Goal: Submit feedback/report problem

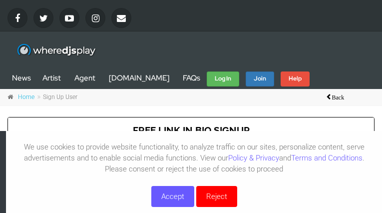
type input "yaRBGONfEO"
type input "fazititotoy943@gmail.com"
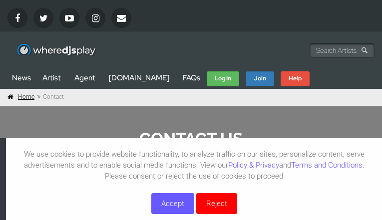
type input "UNrfqnrDHl"
type input "[EMAIL_ADDRESS][DOMAIN_NAME]"
type input "yntYLZrHPd"
type input "loading..."
